Goal: Information Seeking & Learning: Learn about a topic

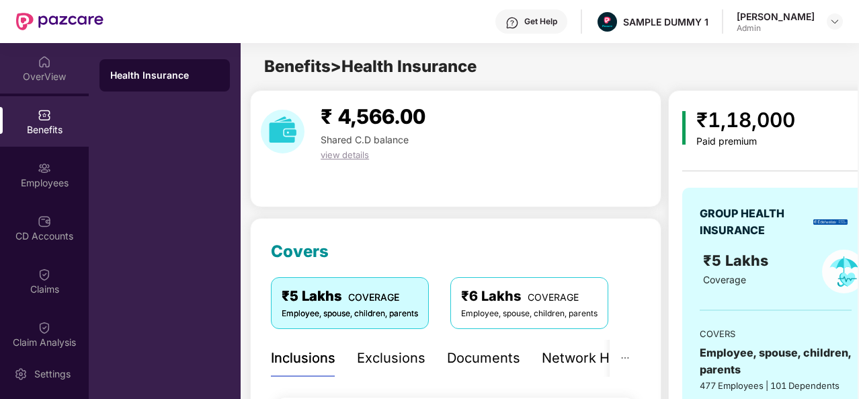
click at [55, 54] on div "OverView" at bounding box center [44, 68] width 89 height 50
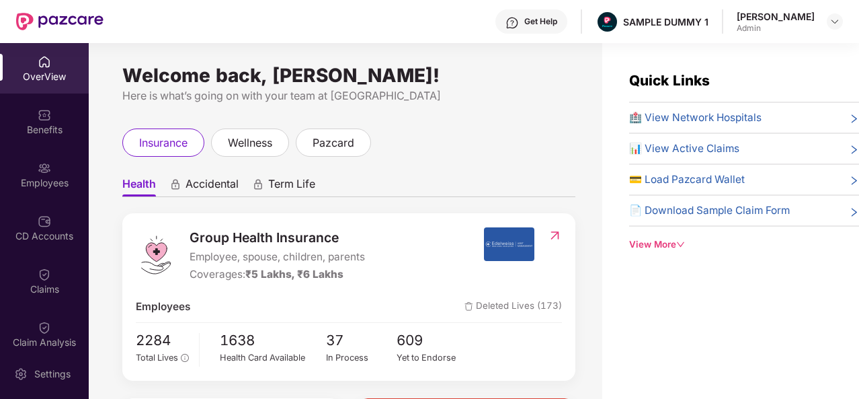
click at [536, 24] on div "Get Help" at bounding box center [540, 21] width 33 height 11
click at [389, 99] on div "Here is what’s going on with your team at [GEOGRAPHIC_DATA]" at bounding box center [348, 95] width 453 height 17
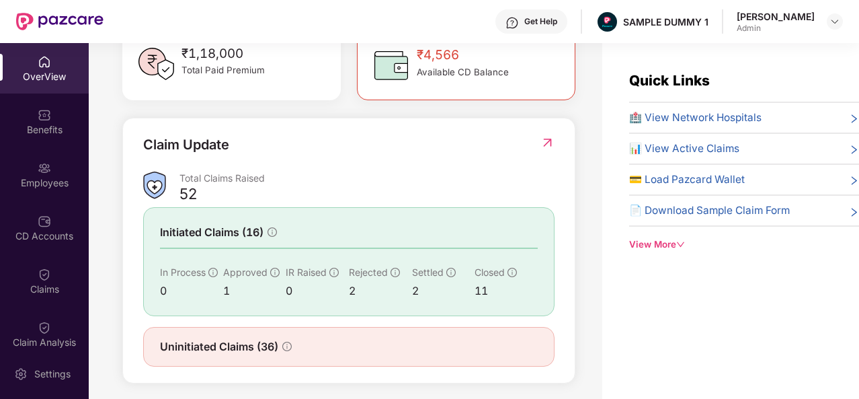
scroll to position [431, 0]
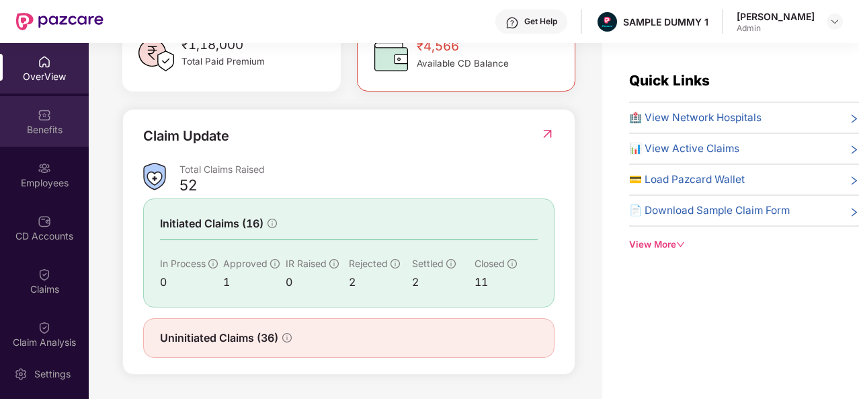
click at [57, 119] on div "Benefits" at bounding box center [44, 121] width 89 height 50
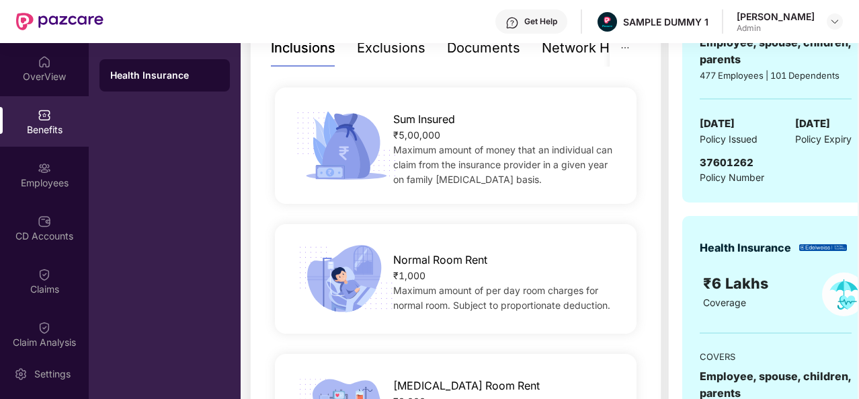
scroll to position [242, 0]
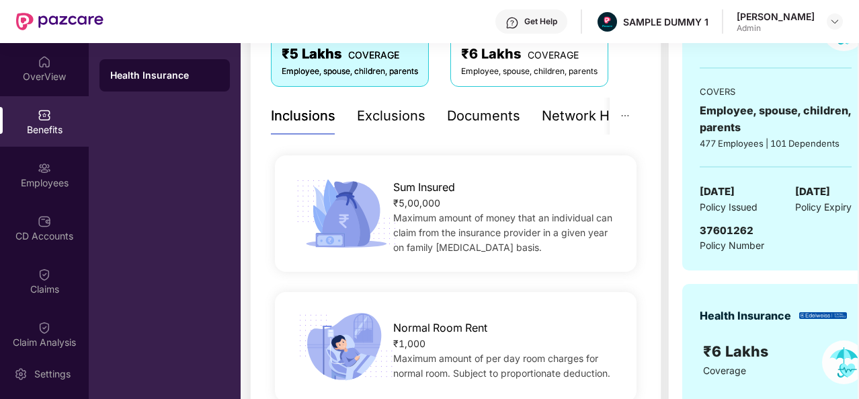
click at [377, 114] on div "Exclusions" at bounding box center [391, 116] width 69 height 21
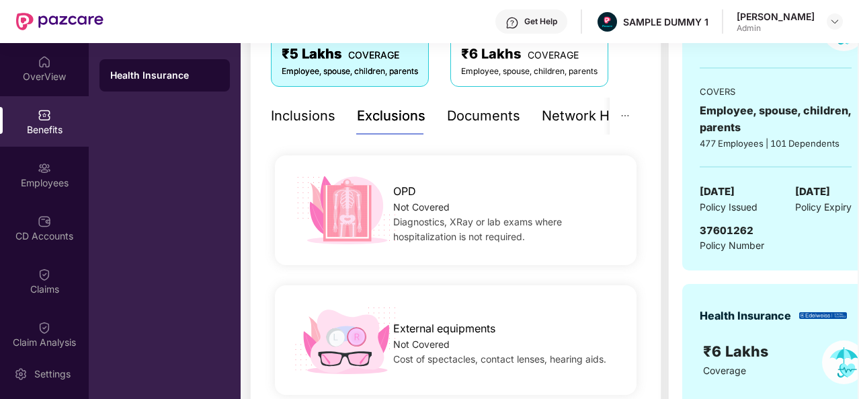
click at [328, 110] on div "Inclusions" at bounding box center [303, 116] width 65 height 21
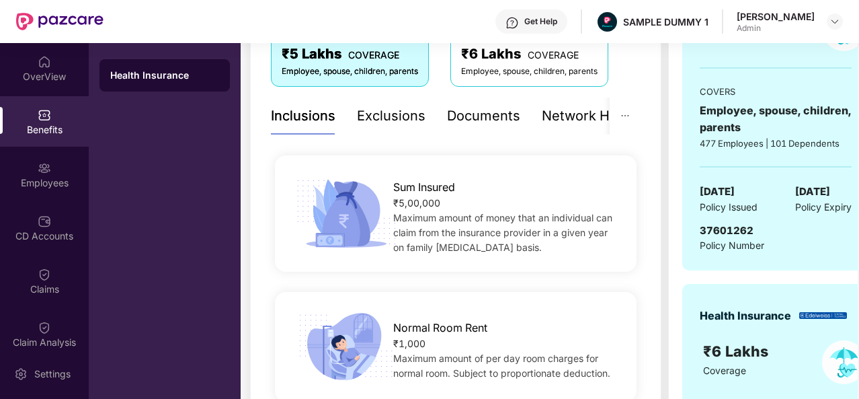
click at [501, 121] on div "Documents" at bounding box center [483, 116] width 73 height 21
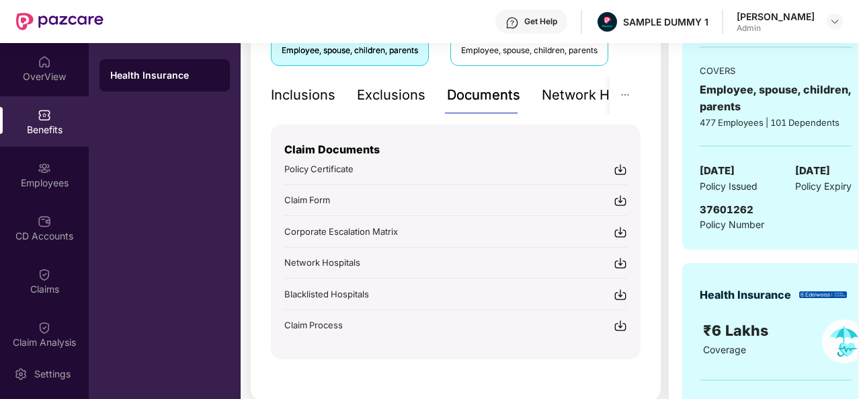
scroll to position [270, 0]
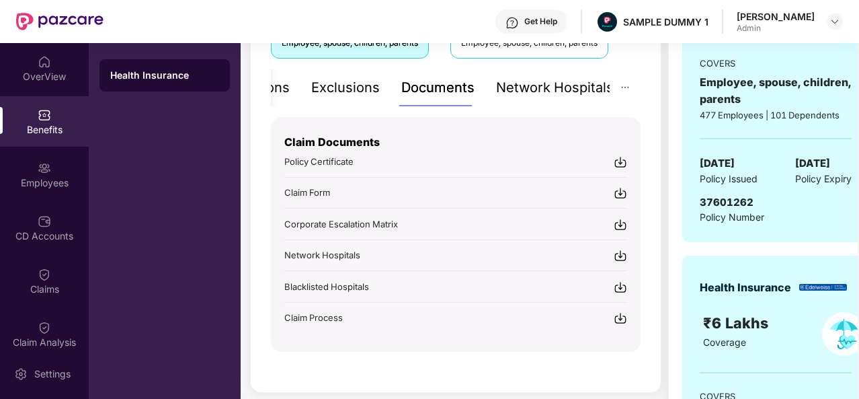
click at [593, 83] on div "Network Hospitals" at bounding box center [555, 87] width 118 height 21
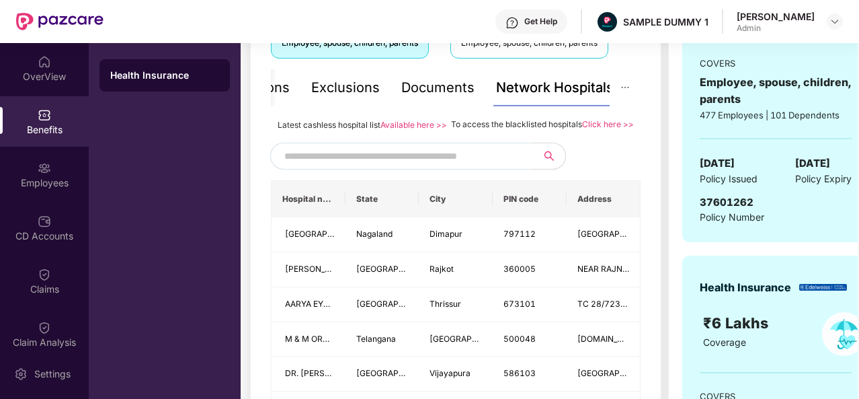
click at [344, 166] on input "text" at bounding box center [399, 156] width 230 height 20
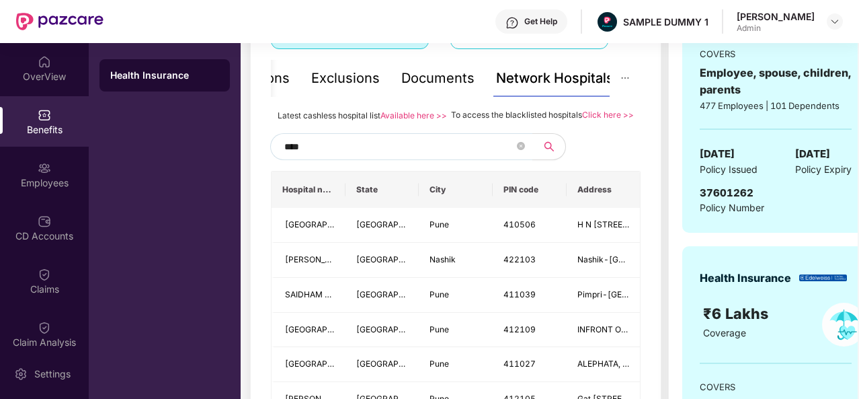
scroll to position [278, 0]
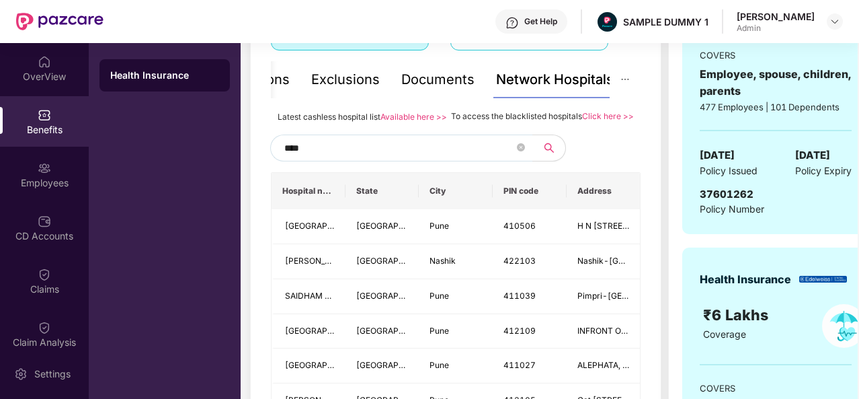
type input "****"
click at [521, 151] on icon "close-circle" at bounding box center [521, 147] width 8 height 8
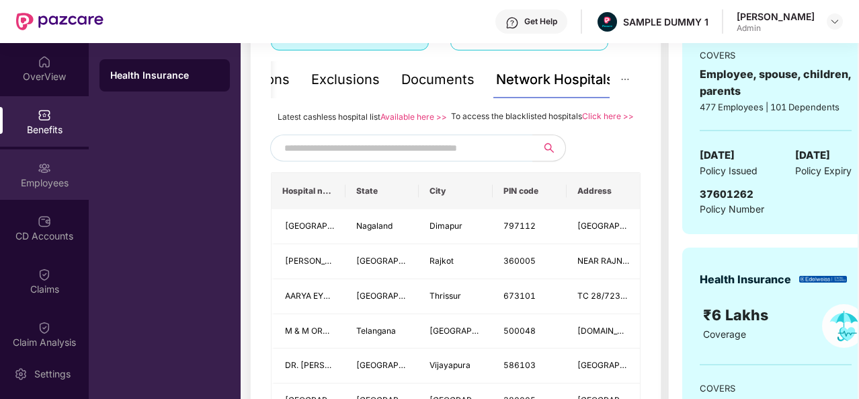
click at [50, 167] on div "Employees" at bounding box center [44, 174] width 89 height 50
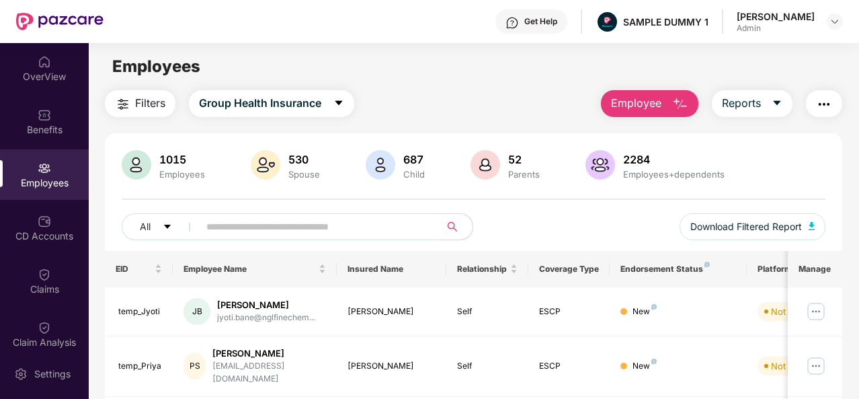
click at [661, 104] on span "Employee" at bounding box center [636, 103] width 50 height 17
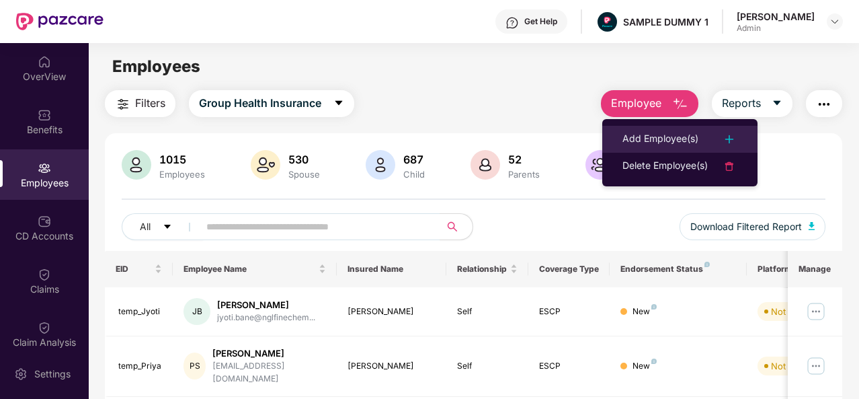
click at [676, 132] on div "Add Employee(s)" at bounding box center [660, 139] width 76 height 16
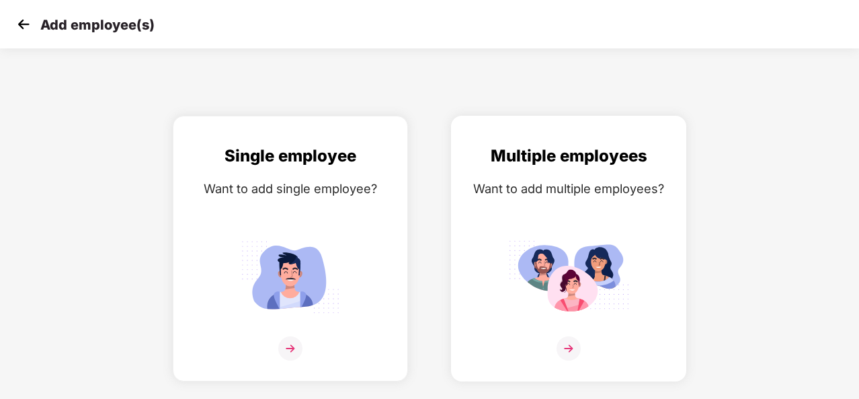
click at [570, 341] on img at bounding box center [569, 348] width 24 height 24
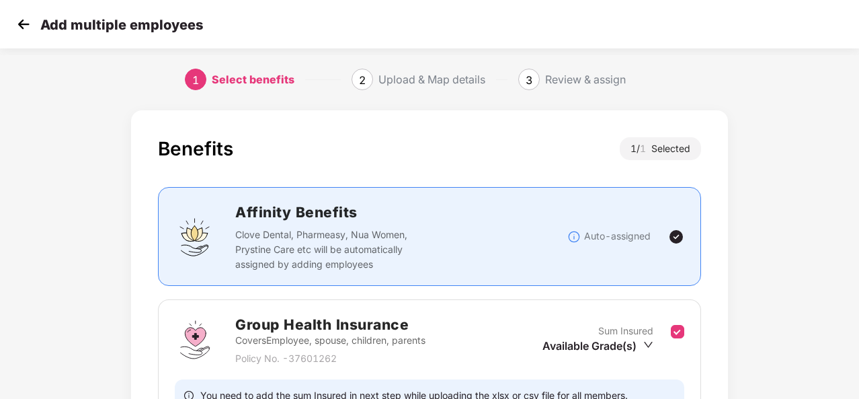
scroll to position [142, 0]
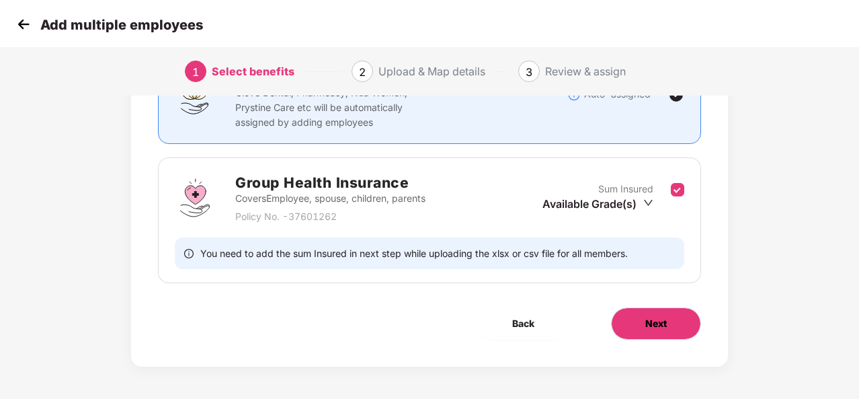
click at [673, 322] on button "Next" at bounding box center [656, 323] width 90 height 32
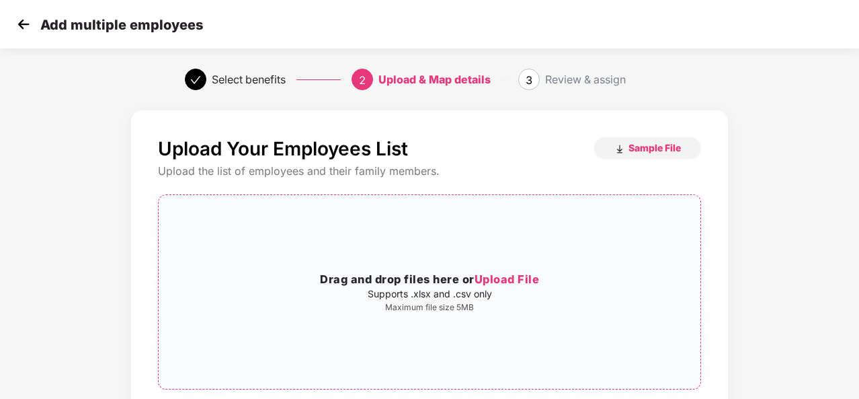
scroll to position [97, 0]
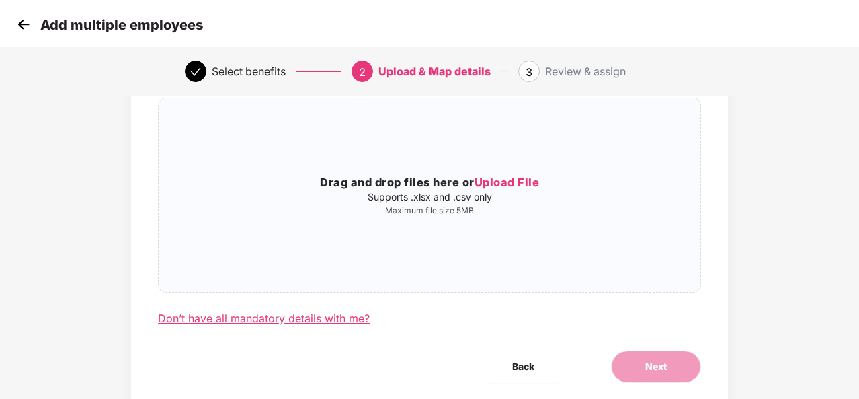
click at [264, 315] on div "Don’t have all mandatory details with me?" at bounding box center [264, 318] width 212 height 14
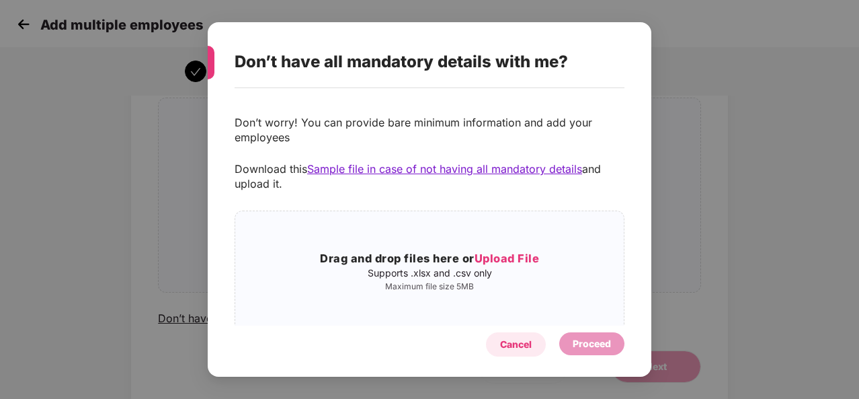
click at [510, 341] on div "Cancel" at bounding box center [516, 344] width 32 height 15
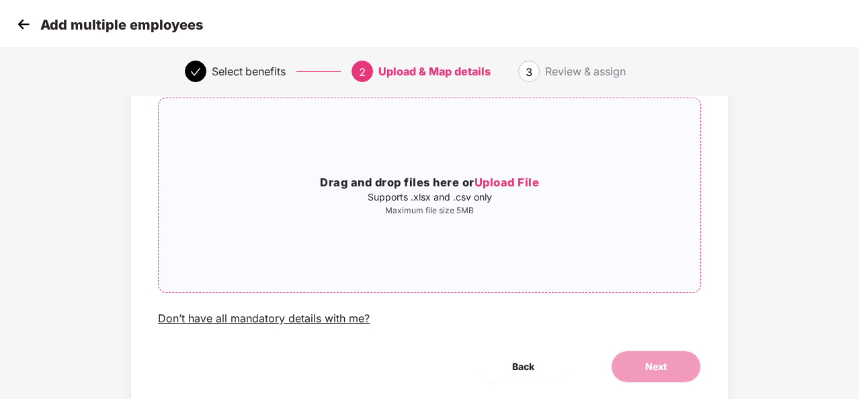
scroll to position [0, 0]
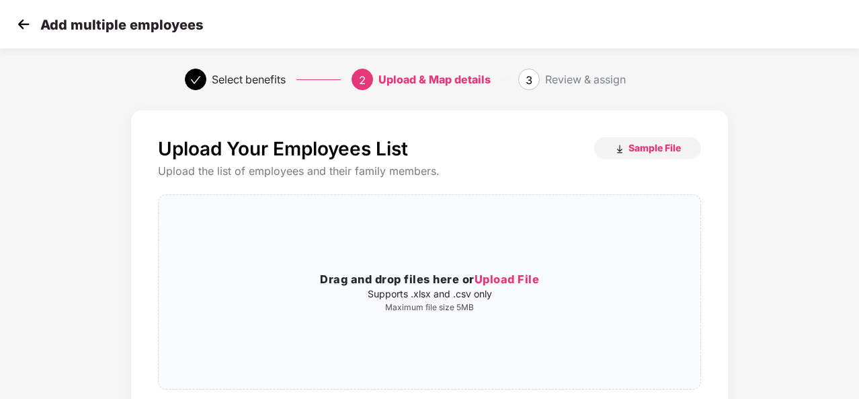
click at [13, 17] on div "Add multiple employees" at bounding box center [429, 24] width 859 height 48
click at [22, 24] on img at bounding box center [23, 24] width 20 height 20
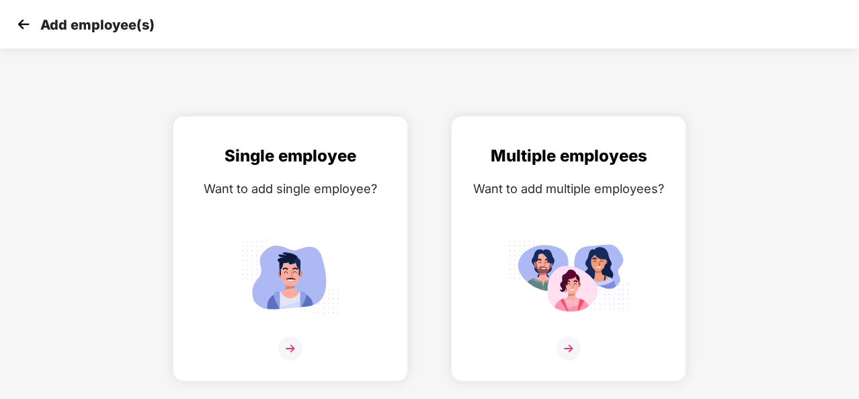
click at [22, 23] on img at bounding box center [23, 24] width 20 height 20
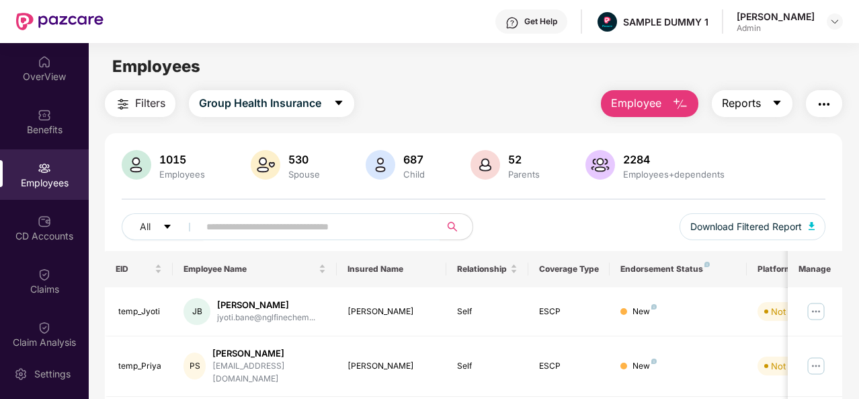
click at [758, 99] on span "Reports" at bounding box center [741, 103] width 39 height 17
click at [820, 106] on img "button" at bounding box center [824, 104] width 16 height 16
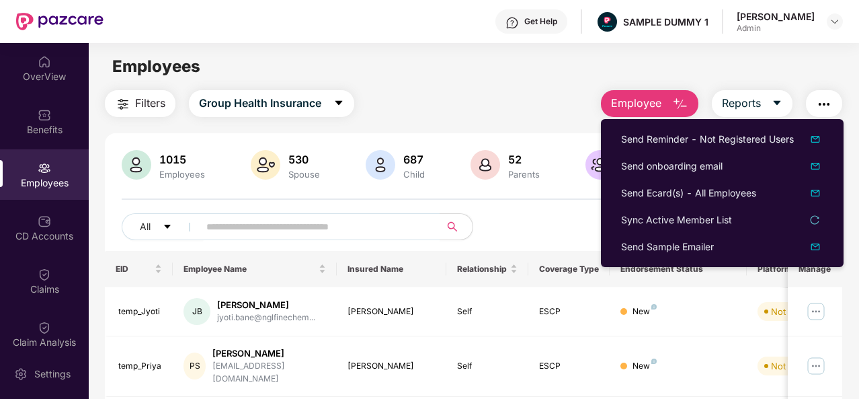
click at [821, 101] on img "button" at bounding box center [824, 104] width 16 height 16
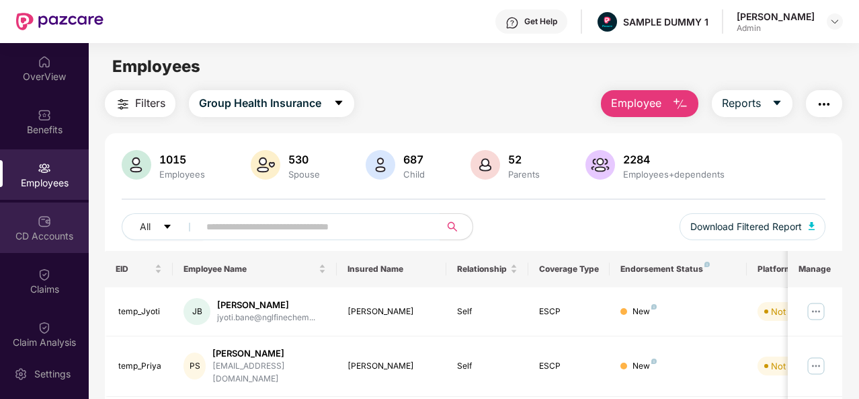
click at [48, 220] on div "CD Accounts" at bounding box center [44, 227] width 89 height 50
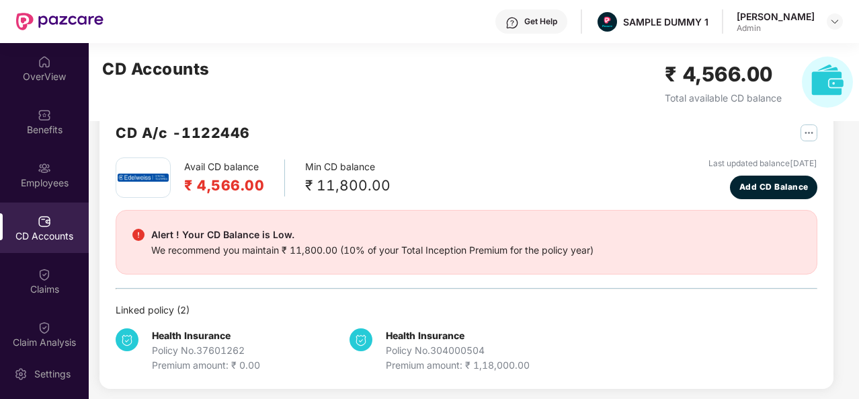
scroll to position [35, 0]
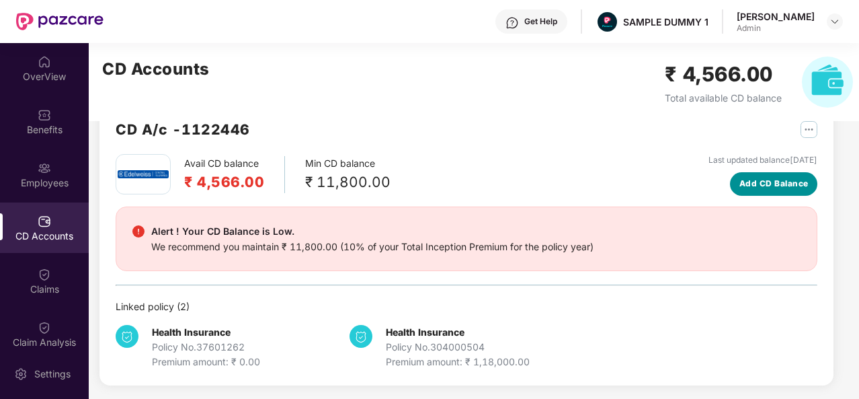
click at [768, 185] on span "Add CD Balance" at bounding box center [773, 183] width 69 height 13
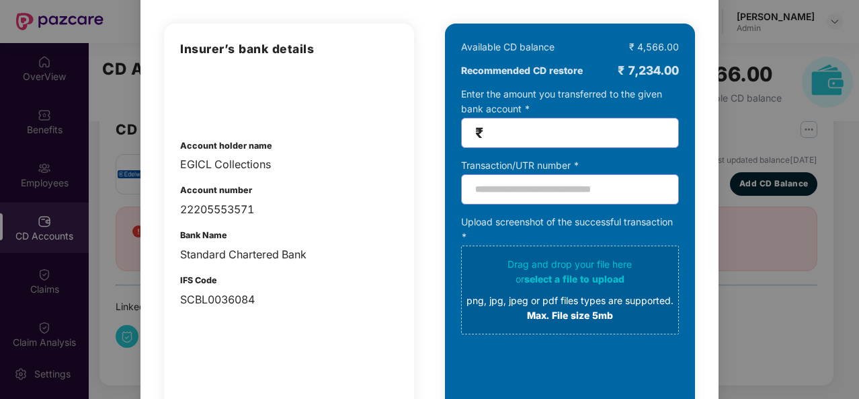
scroll to position [0, 0]
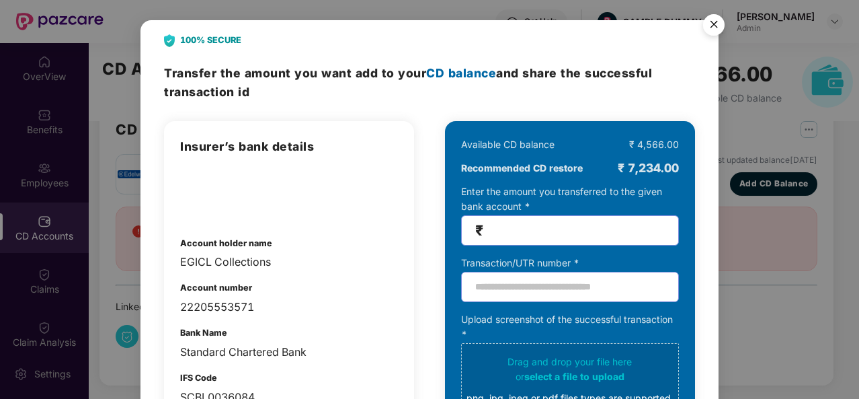
click at [704, 28] on img "Close" at bounding box center [714, 27] width 38 height 38
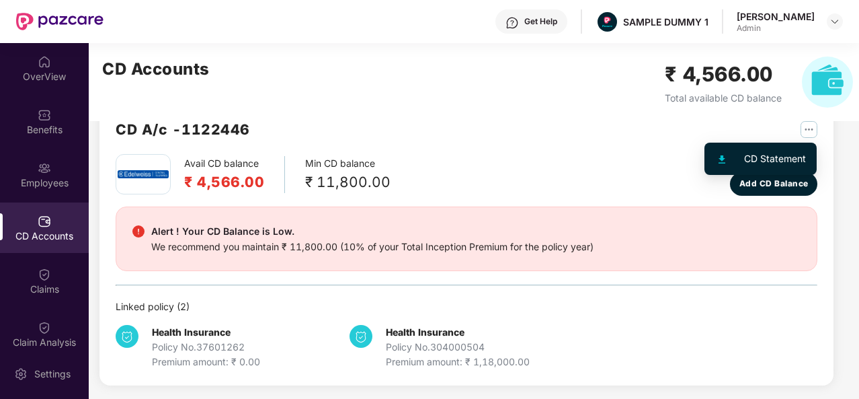
click at [804, 129] on img "button" at bounding box center [809, 129] width 17 height 17
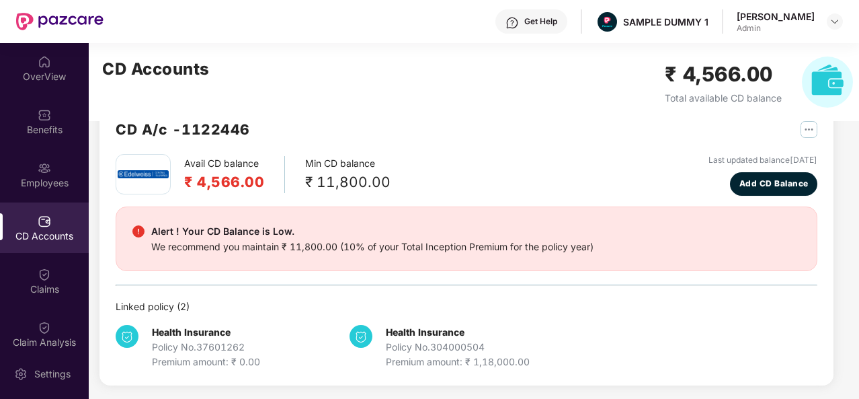
click at [567, 175] on div "Avail CD balance ₹ 4,566.00 Min CD balance ₹ 11,800.00 Last updated balance [DA…" at bounding box center [467, 175] width 702 height 42
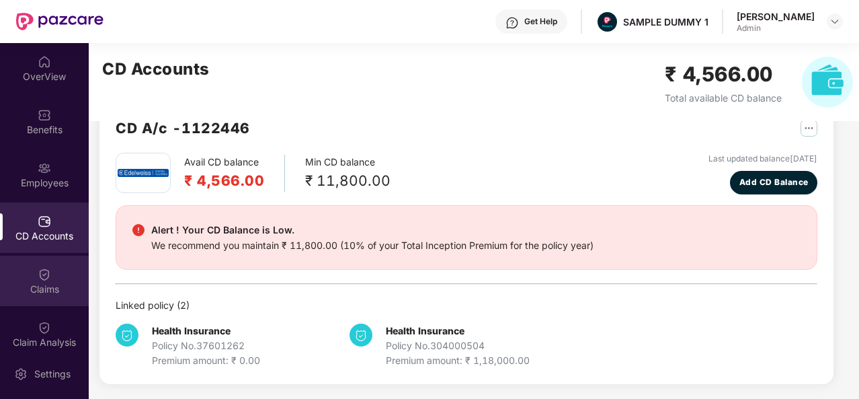
click at [49, 288] on div "Claims" at bounding box center [44, 288] width 89 height 13
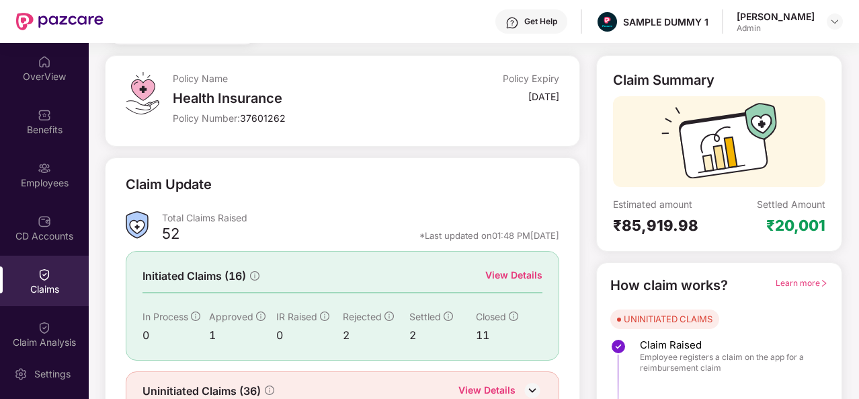
scroll to position [95, 0]
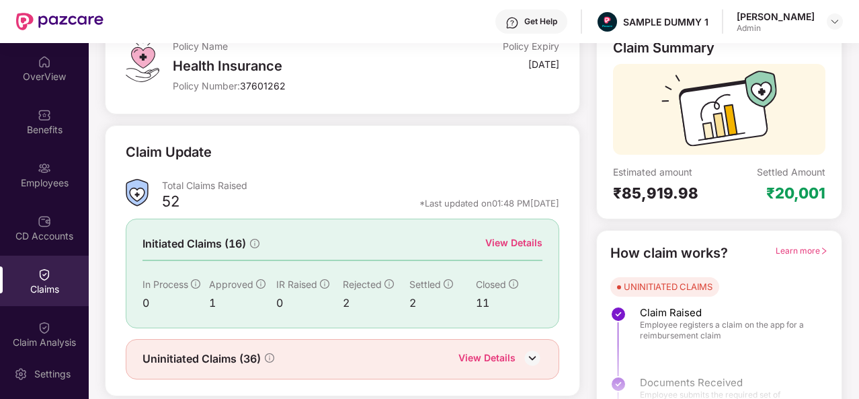
click at [528, 244] on div "View Details" at bounding box center [513, 242] width 57 height 15
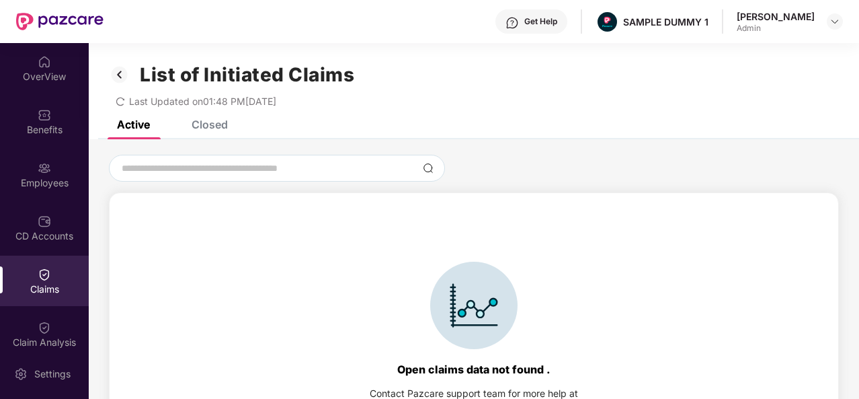
click at [212, 120] on div "Closed" at bounding box center [210, 124] width 36 height 13
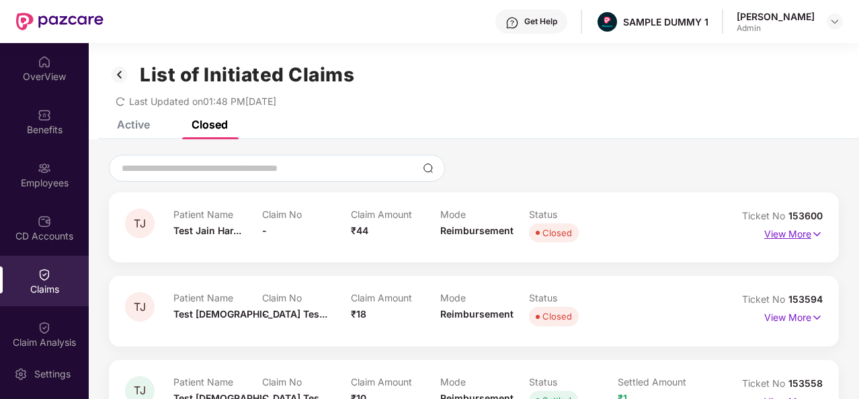
click at [795, 233] on p "View More" at bounding box center [793, 232] width 58 height 18
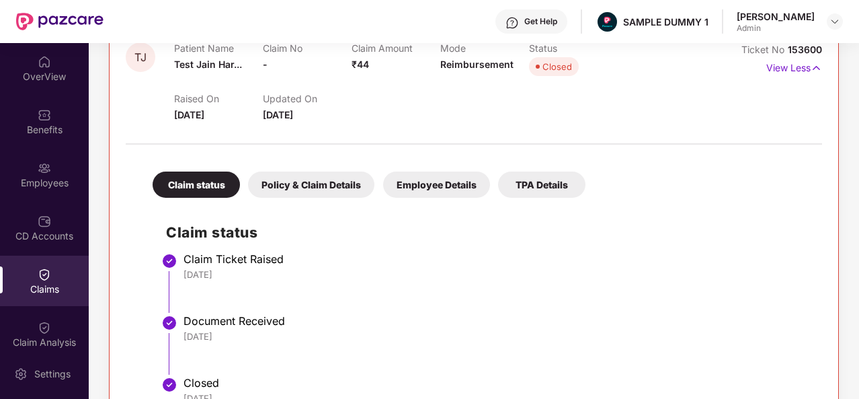
scroll to position [204, 0]
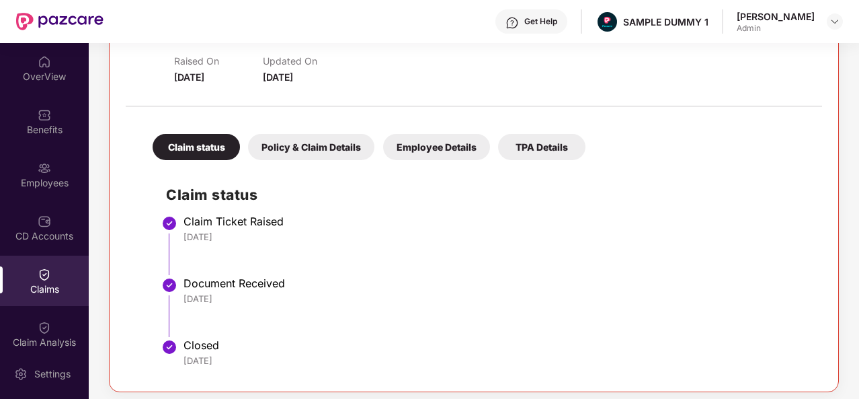
click at [322, 151] on div "Policy & Claim Details" at bounding box center [311, 147] width 126 height 26
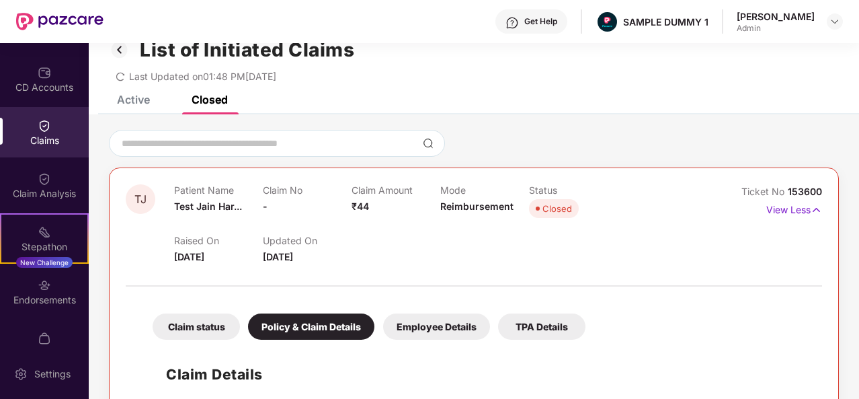
scroll to position [148, 0]
click at [66, 181] on div "Claim Analysis" at bounding box center [44, 186] width 89 height 50
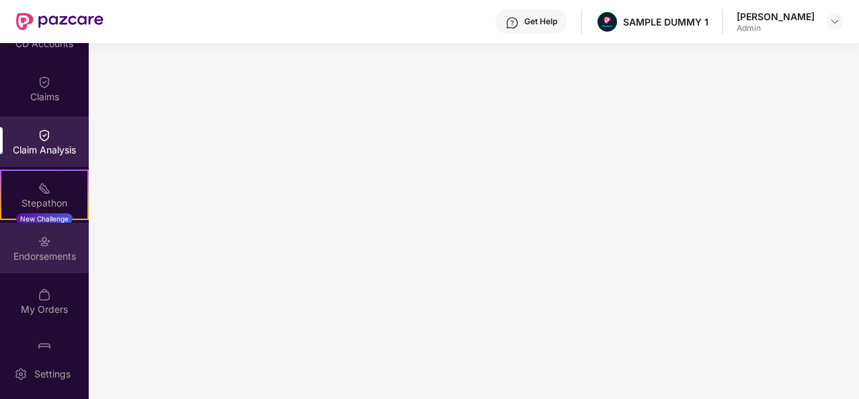
scroll to position [225, 0]
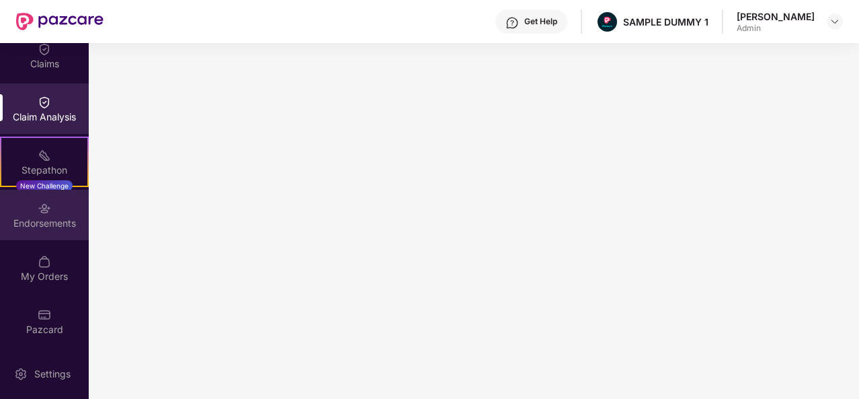
click at [51, 206] on div "Endorsements" at bounding box center [44, 215] width 89 height 50
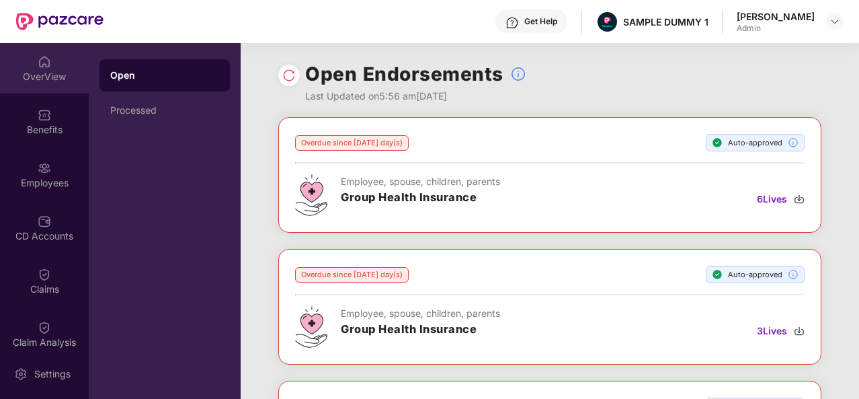
click at [47, 61] on img at bounding box center [44, 61] width 13 height 13
